Goal: Task Accomplishment & Management: Manage account settings

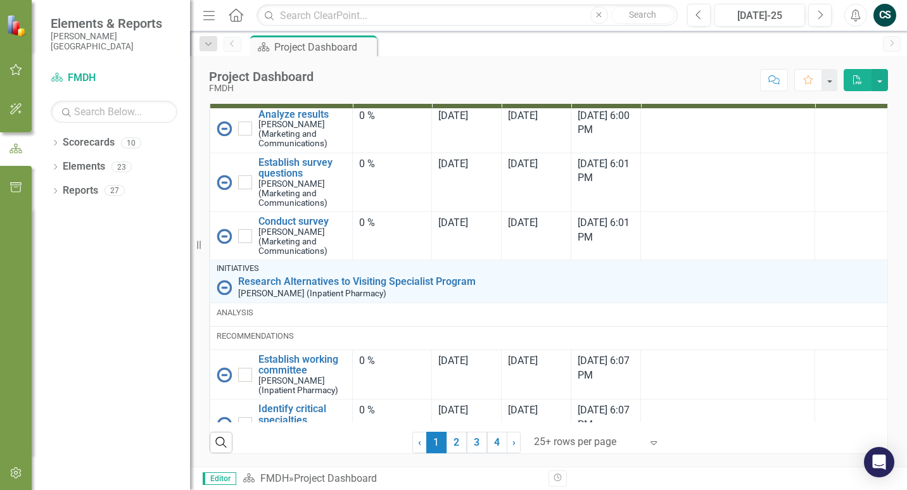
scroll to position [1590, 0]
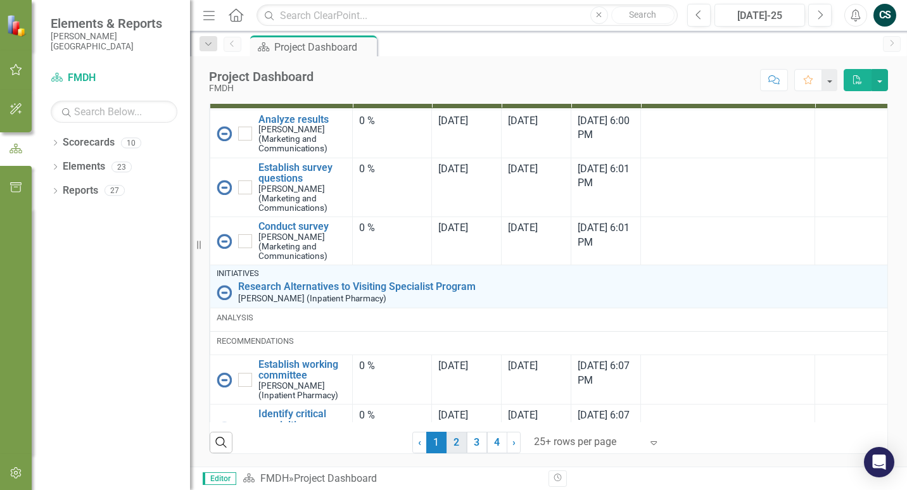
click at [453, 446] on link "2" at bounding box center [456, 443] width 20 height 22
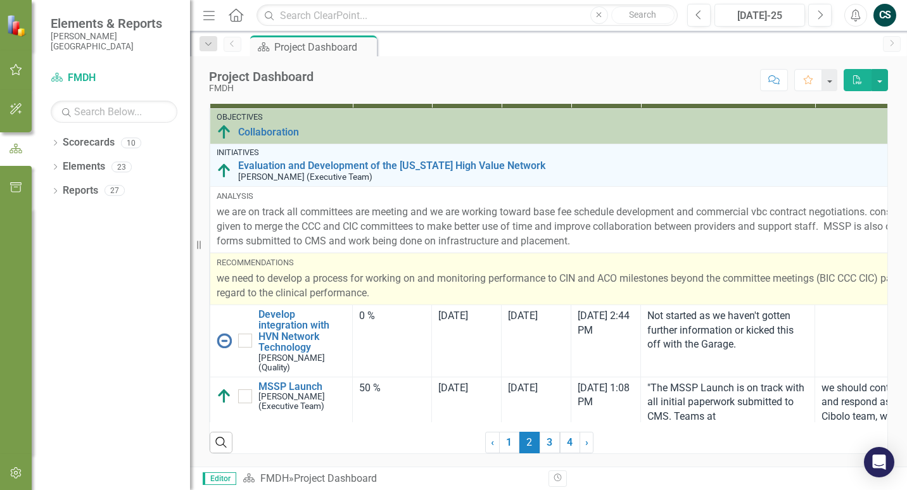
checkbox input "true"
checkbox input "false"
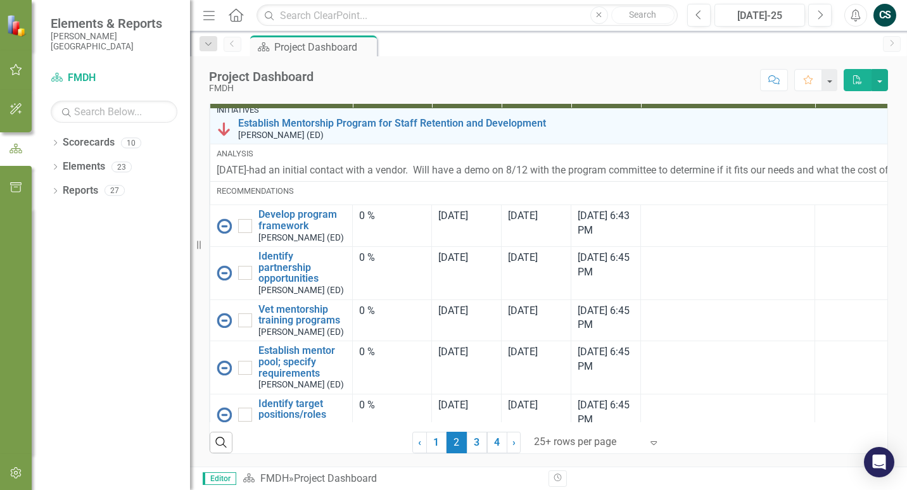
scroll to position [2362, 0]
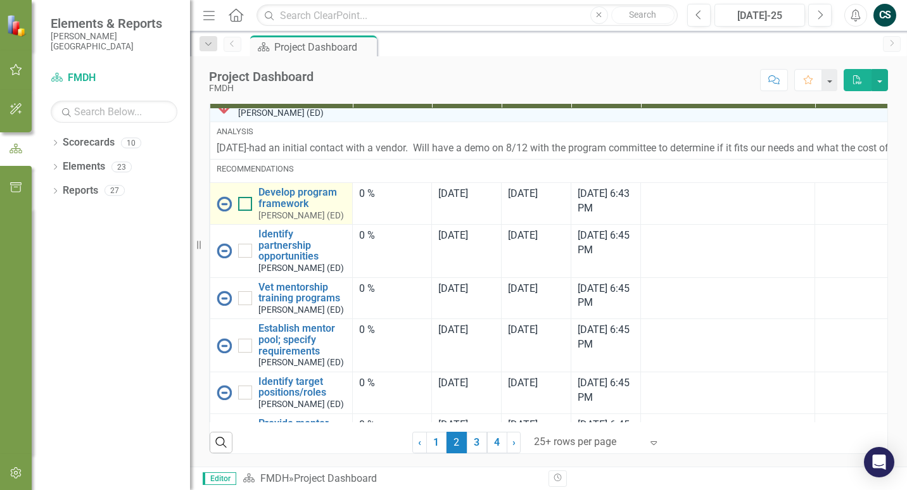
click at [246, 205] on div at bounding box center [245, 204] width 14 height 14
click at [246, 205] on input "checkbox" at bounding box center [242, 201] width 8 height 8
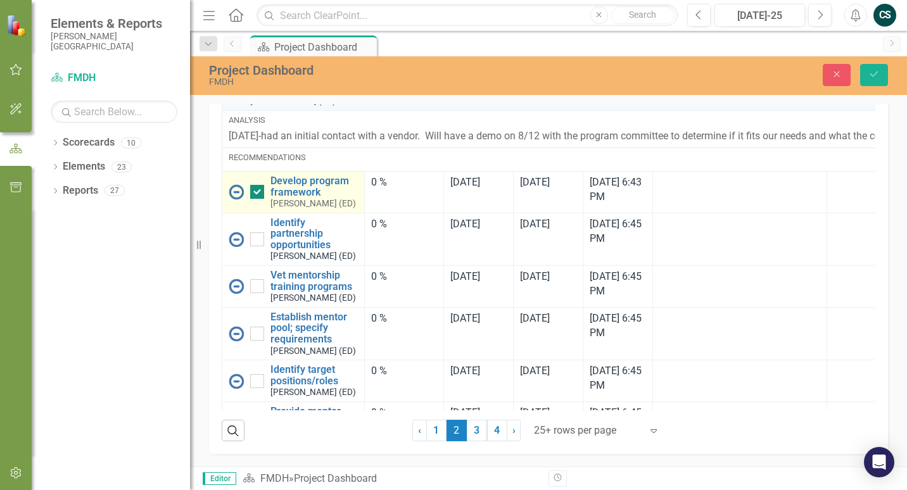
click at [257, 193] on input "checkbox" at bounding box center [254, 189] width 8 height 8
checkbox input "false"
click at [234, 199] on img at bounding box center [236, 191] width 15 height 15
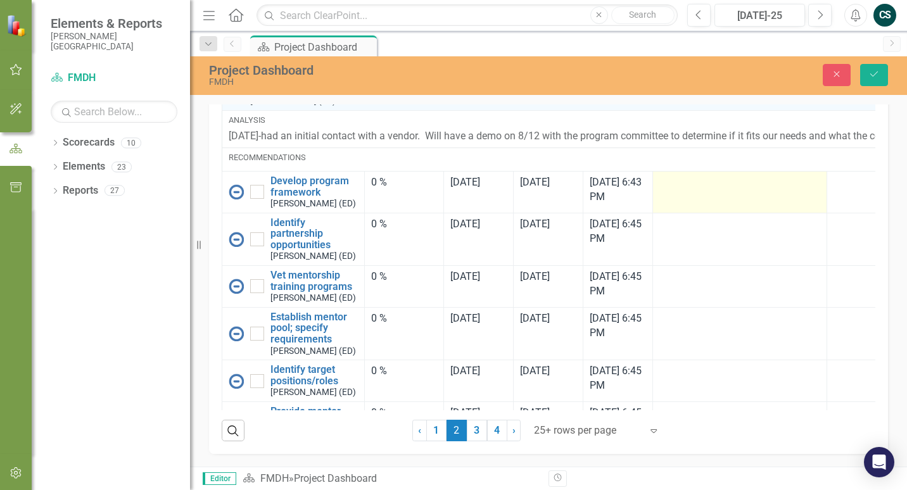
click at [684, 213] on td at bounding box center [740, 192] width 174 height 42
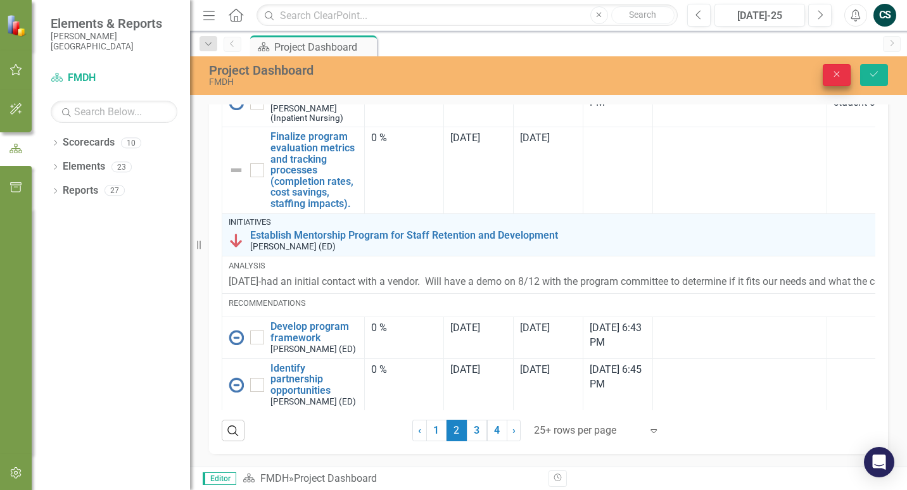
scroll to position [2235, 0]
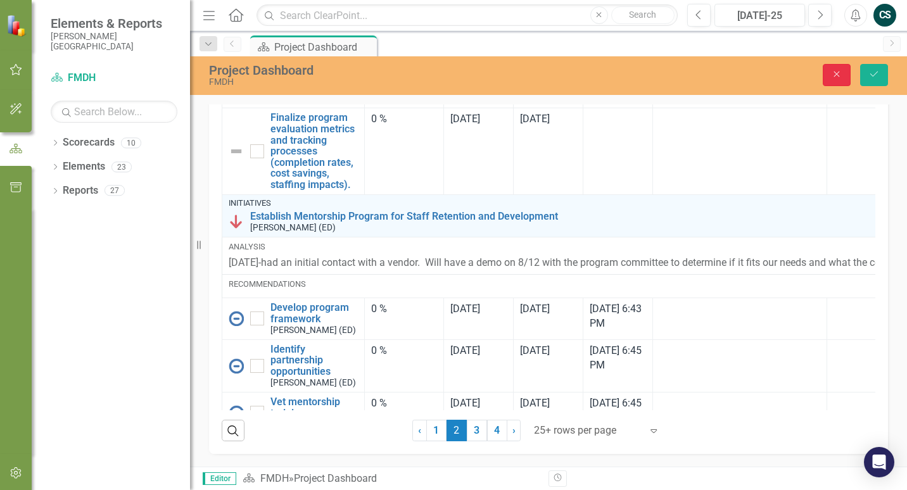
click at [833, 71] on icon "Close" at bounding box center [836, 74] width 11 height 9
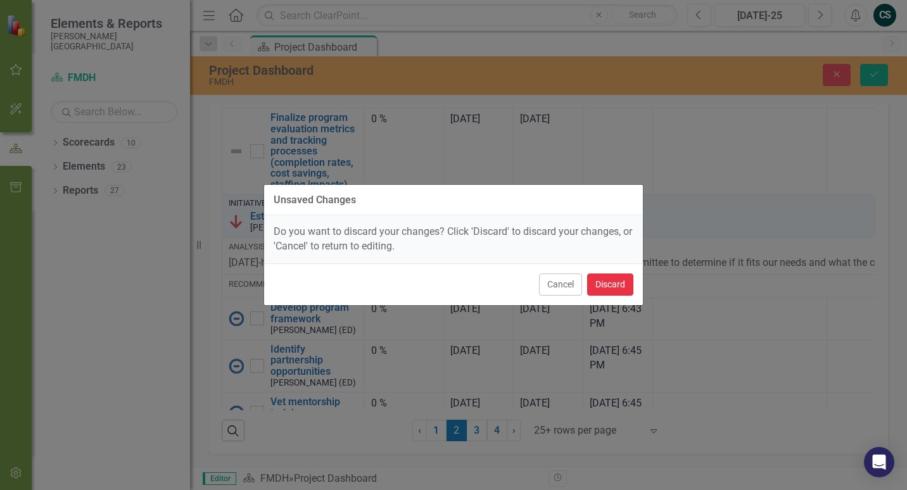
click at [618, 287] on button "Discard" at bounding box center [610, 284] width 46 height 22
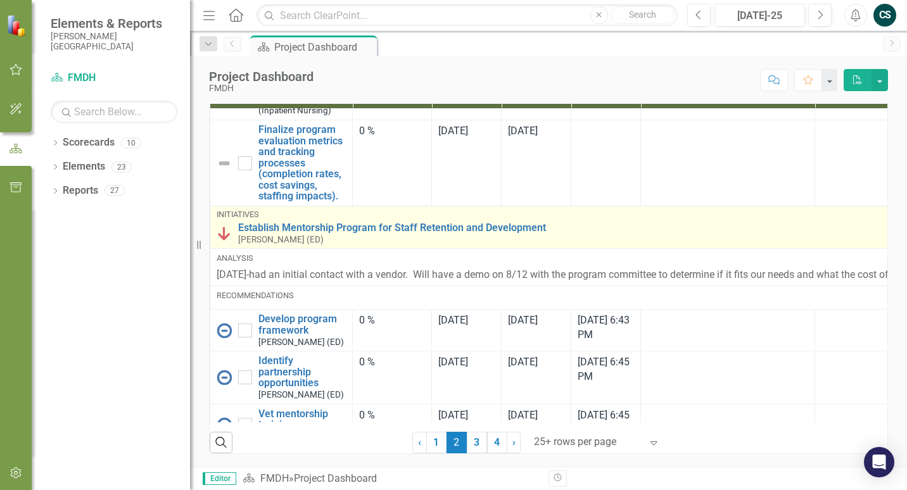
click at [290, 235] on small "[PERSON_NAME] (ED)" at bounding box center [280, 239] width 85 height 9
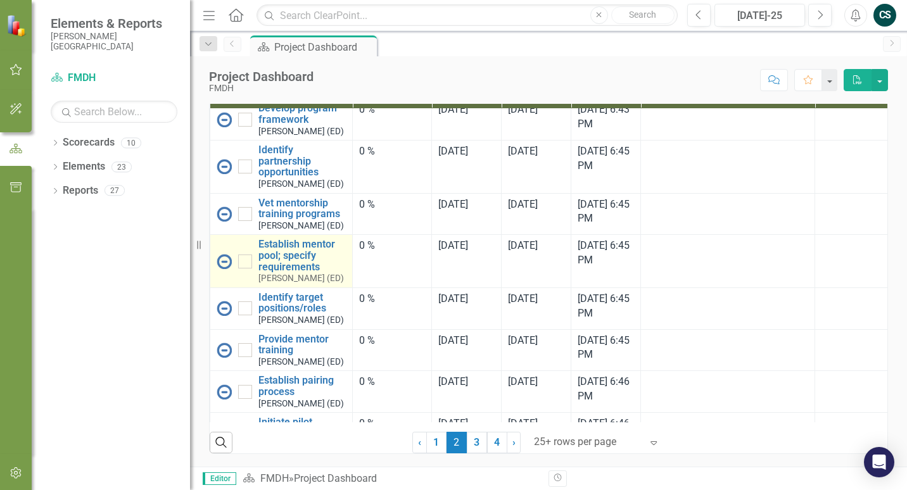
scroll to position [2425, 0]
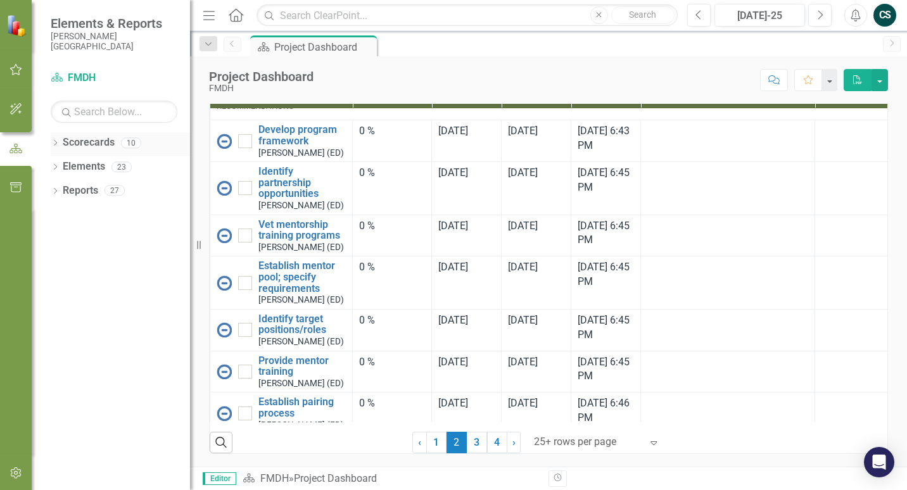
click at [61, 141] on div "Dropdown Scorecards 10" at bounding box center [120, 144] width 139 height 24
click at [82, 165] on link "Elements" at bounding box center [84, 167] width 42 height 15
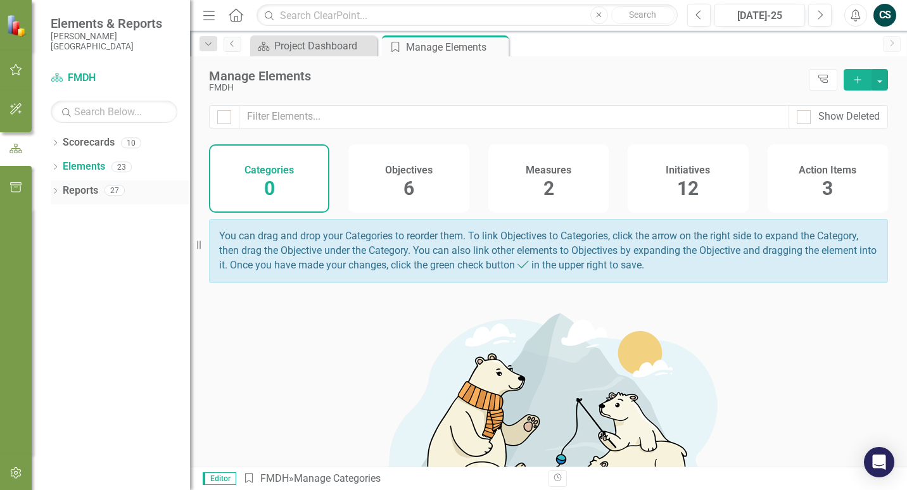
click at [80, 194] on link "Reports" at bounding box center [80, 191] width 35 height 15
